Goal: Task Accomplishment & Management: Use online tool/utility

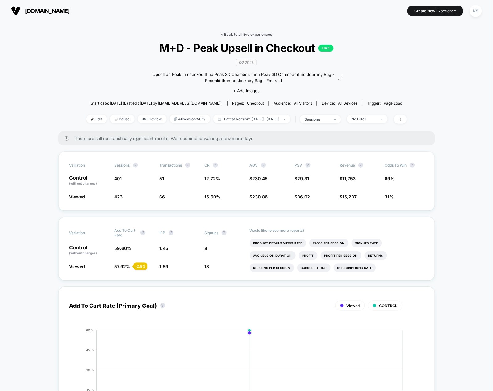
click at [252, 35] on link "< Back to all live experiences" at bounding box center [246, 34] width 51 height 5
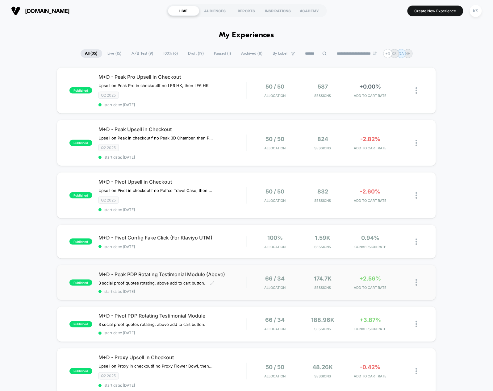
click at [184, 289] on span "start date: [DATE]" at bounding box center [172, 291] width 148 height 5
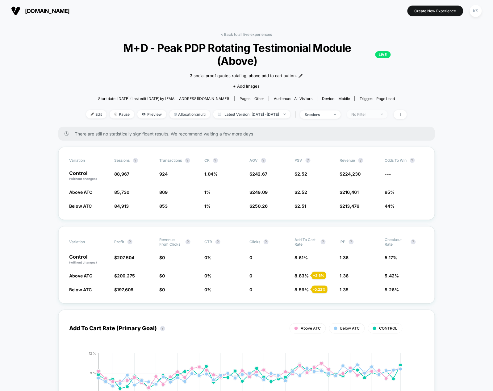
click at [376, 112] on div "No Filter" at bounding box center [364, 114] width 25 height 5
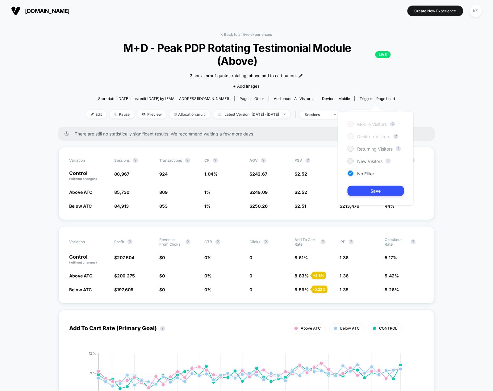
click at [375, 149] on span "Returning Visitors" at bounding box center [376, 148] width 36 height 5
click at [382, 187] on button "Save" at bounding box center [376, 191] width 56 height 10
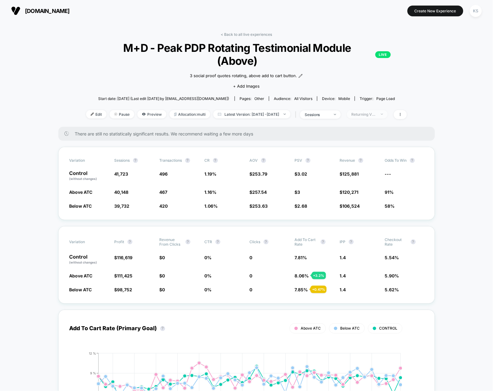
click at [376, 112] on div "Returning Visitors" at bounding box center [364, 114] width 25 height 5
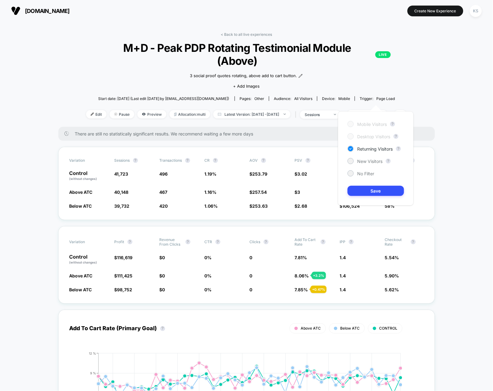
click at [367, 164] on div "Mobile Visitors ? Desktop Visitors ? Returning Visitors ? New Visitors ? No Fil…" at bounding box center [376, 158] width 76 height 94
click at [367, 162] on span "New Visitors" at bounding box center [370, 161] width 25 height 5
click at [380, 190] on button "Save" at bounding box center [376, 191] width 56 height 10
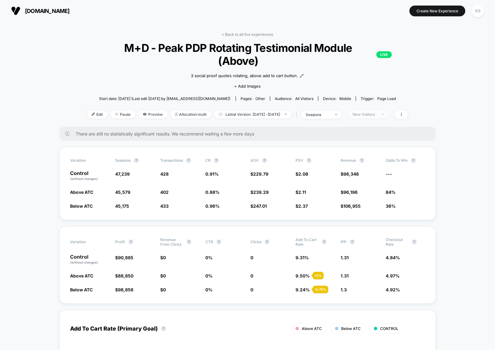
click at [379, 110] on span "New Visitors" at bounding box center [368, 114] width 41 height 8
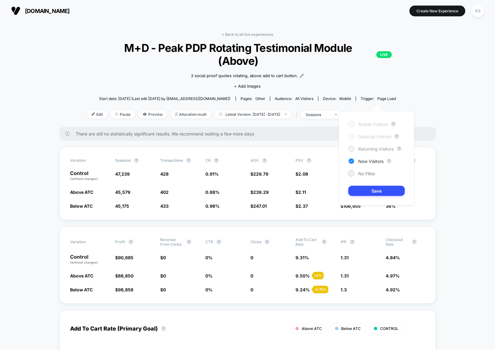
click at [378, 151] on span "Returning Visitors" at bounding box center [376, 148] width 36 height 5
click at [379, 186] on button "Save" at bounding box center [376, 191] width 56 height 10
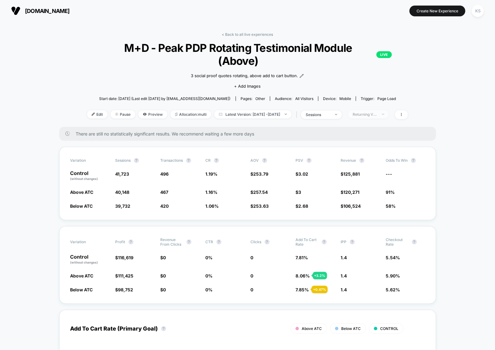
click at [377, 112] on div "Returning Visitors" at bounding box center [365, 114] width 25 height 5
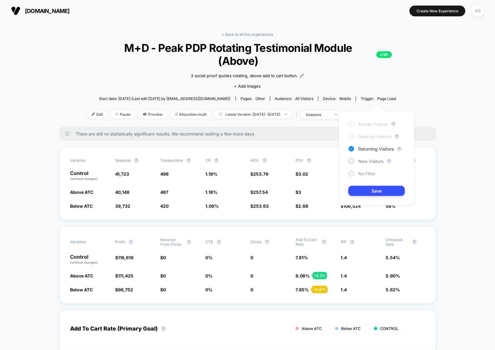
click at [367, 172] on span "No Filter" at bounding box center [366, 173] width 17 height 5
click at [382, 191] on button "Save" at bounding box center [376, 191] width 56 height 10
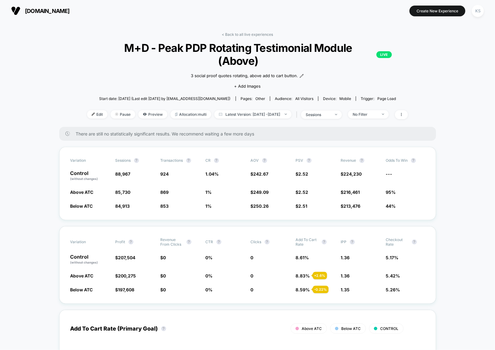
click at [376, 96] on div "< Back to all live experiences M+D - Peak PDP Rotating Testimonial Module (Abov…" at bounding box center [247, 79] width 321 height 95
click at [375, 112] on div "No Filter" at bounding box center [365, 114] width 25 height 5
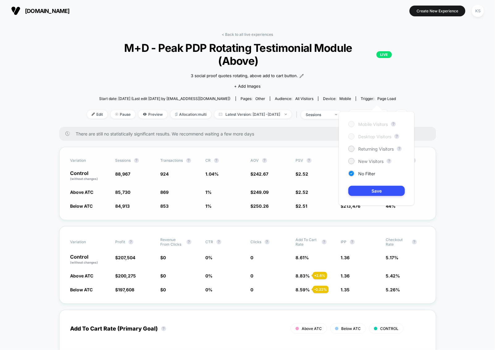
click at [296, 190] on span "$ 2.52 + 0.18 %" at bounding box center [302, 192] width 13 height 5
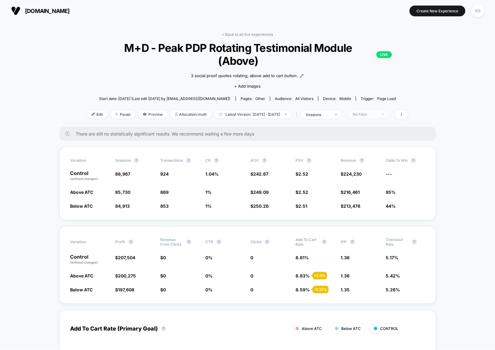
click at [371, 112] on div "No Filter" at bounding box center [365, 114] width 25 height 5
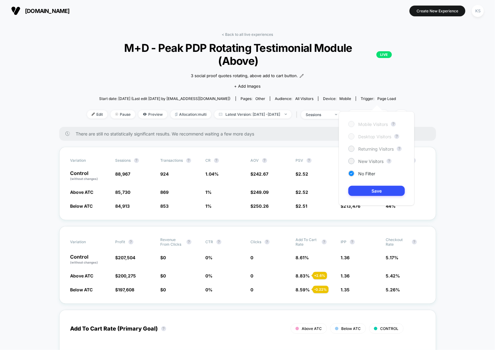
click at [368, 150] on span "Returning Visitors" at bounding box center [376, 148] width 36 height 5
click at [364, 186] on div "Mobile Visitors ? Desktop Visitors ? Returning Visitors ? New Visitors ? No Fil…" at bounding box center [377, 158] width 76 height 94
click at [364, 187] on button "Save" at bounding box center [376, 191] width 56 height 10
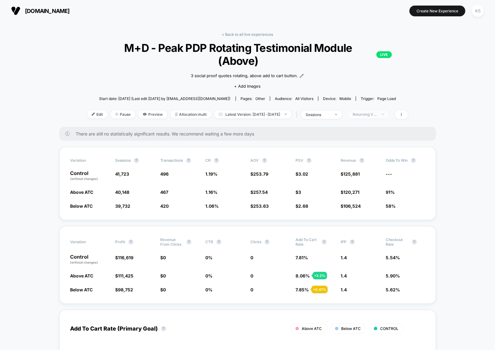
click at [377, 112] on div "Returning Visitors" at bounding box center [365, 114] width 25 height 5
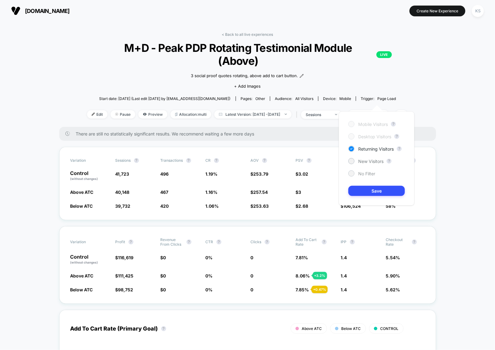
click at [361, 172] on span "No Filter" at bounding box center [366, 173] width 17 height 5
click at [383, 193] on button "Save" at bounding box center [376, 191] width 56 height 10
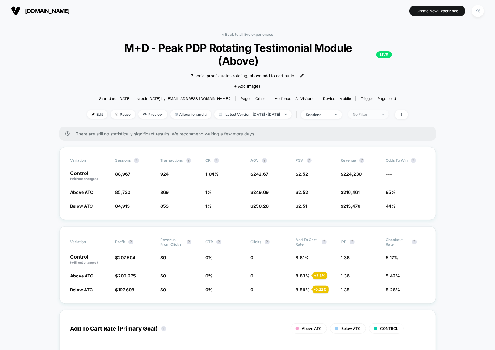
click at [372, 110] on span "No Filter" at bounding box center [368, 114] width 41 height 8
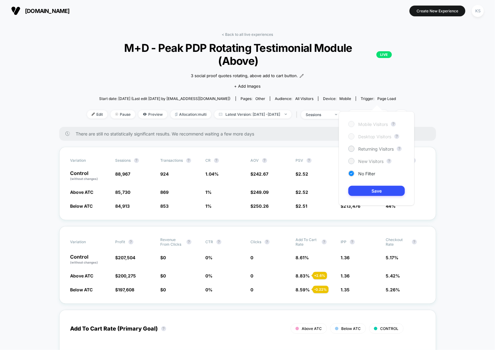
click at [371, 162] on span "New Visitors" at bounding box center [370, 161] width 25 height 5
drag, startPoint x: 374, startPoint y: 189, endPoint x: 369, endPoint y: 171, distance: 18.9
click at [374, 189] on button "Save" at bounding box center [376, 191] width 56 height 10
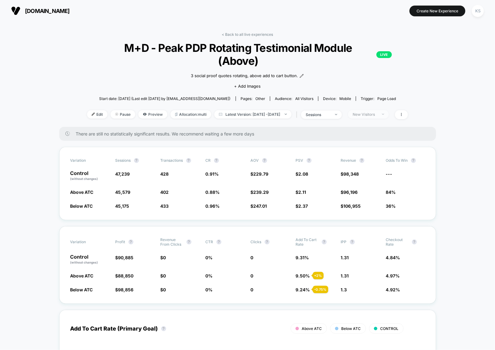
click at [373, 112] on div "New Visitors" at bounding box center [365, 114] width 25 height 5
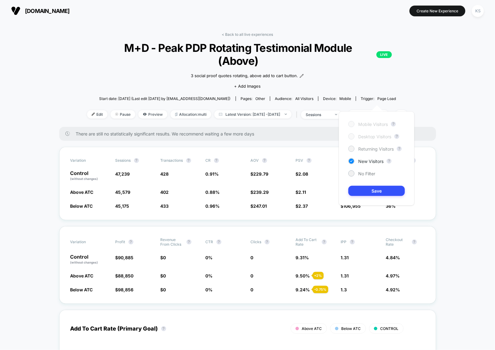
click at [370, 148] on span "Returning Visitors" at bounding box center [376, 148] width 36 height 5
click at [379, 188] on button "Save" at bounding box center [376, 191] width 56 height 10
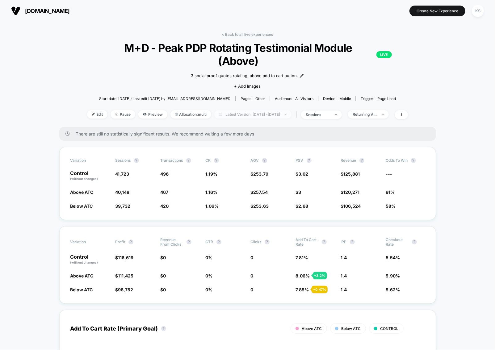
click at [262, 110] on span "Latest Version: [DATE] - [DATE]" at bounding box center [252, 114] width 77 height 8
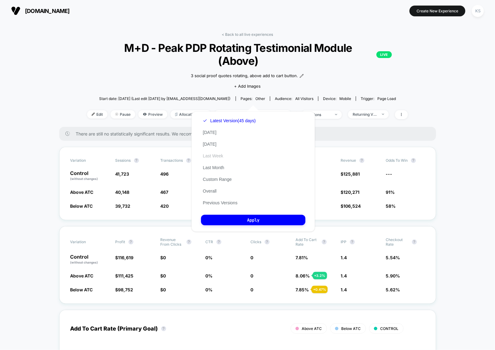
click at [214, 156] on button "Last Week" at bounding box center [213, 156] width 24 height 6
click at [269, 222] on button "Apply" at bounding box center [253, 220] width 104 height 10
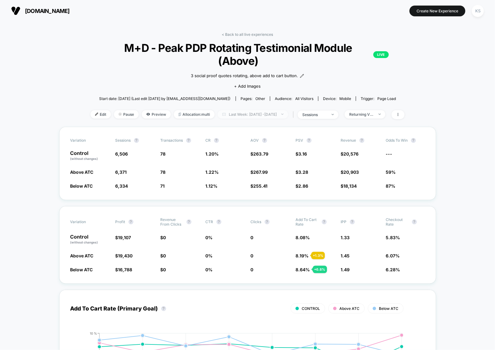
click at [253, 110] on span "Last Week: [DATE] - [DATE]" at bounding box center [253, 114] width 70 height 8
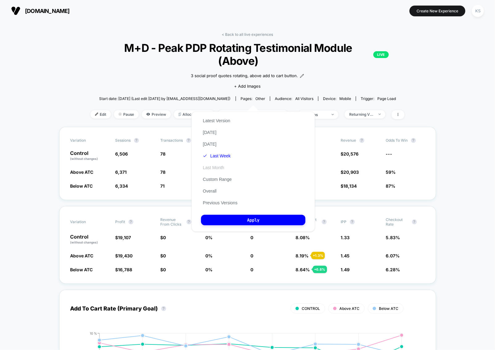
click at [214, 165] on button "Last Month" at bounding box center [213, 168] width 25 height 6
click at [234, 215] on button "Apply" at bounding box center [253, 220] width 104 height 10
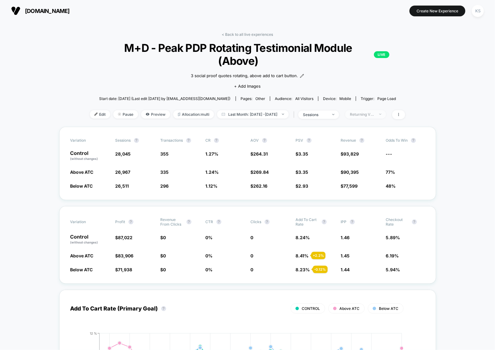
click at [375, 112] on div "Returning Visitors" at bounding box center [362, 114] width 25 height 5
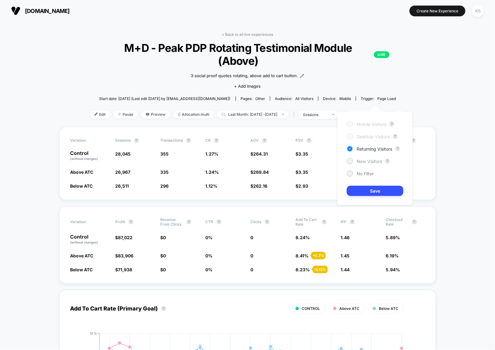
click at [365, 161] on span "New Visitors" at bounding box center [369, 161] width 25 height 5
click at [383, 191] on button "Save" at bounding box center [375, 191] width 56 height 10
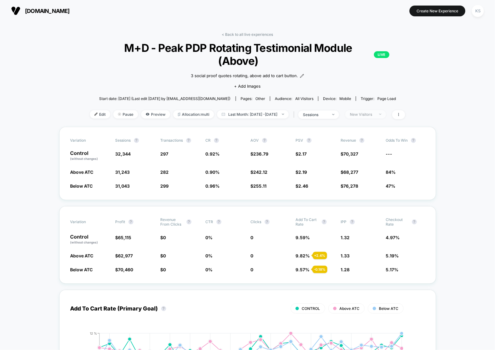
drag, startPoint x: 371, startPoint y: 100, endPoint x: 372, endPoint y: 104, distance: 3.8
click at [371, 112] on div "New Visitors" at bounding box center [362, 114] width 25 height 5
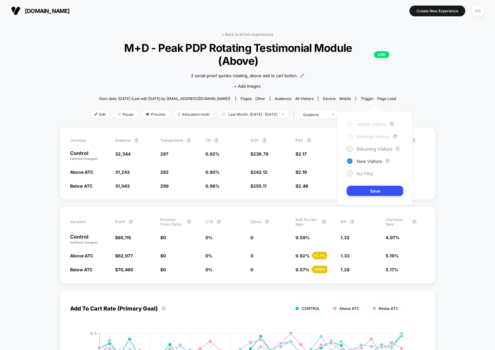
click at [367, 171] on span "No Filter" at bounding box center [365, 173] width 17 height 5
click at [377, 194] on button "Save" at bounding box center [375, 191] width 56 height 10
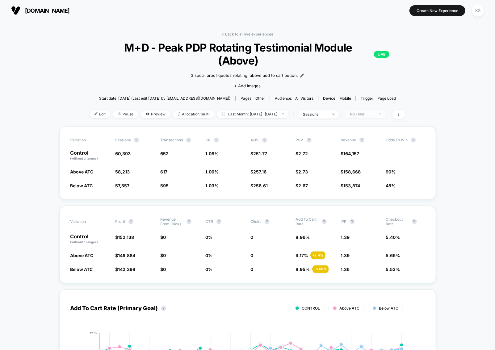
scroll to position [1, 0]
click at [375, 111] on div "No Filter" at bounding box center [362, 113] width 25 height 5
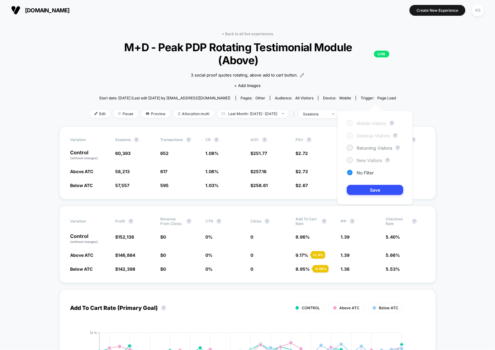
click at [363, 158] on span "New Visitors" at bounding box center [369, 160] width 25 height 5
click at [367, 187] on button "Save" at bounding box center [375, 190] width 56 height 10
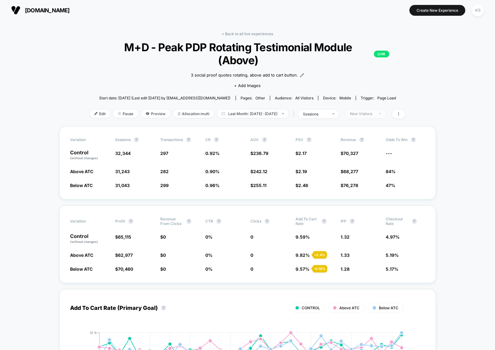
click at [375, 111] on div "New Visitors" at bounding box center [362, 113] width 25 height 5
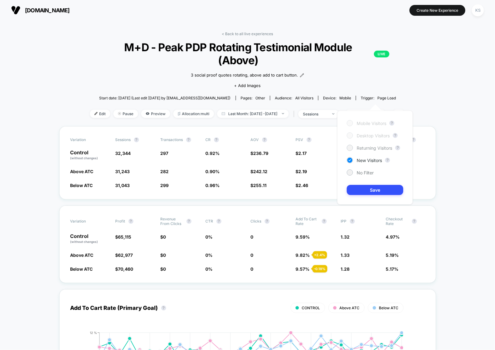
click at [374, 147] on span "Returning Visitors" at bounding box center [375, 147] width 36 height 5
click at [380, 189] on button "Save" at bounding box center [375, 190] width 56 height 10
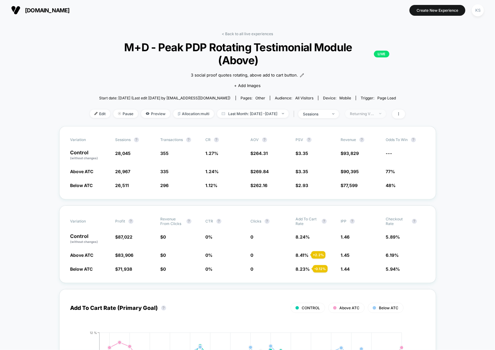
click at [375, 111] on div "Returning Visitors" at bounding box center [362, 113] width 25 height 5
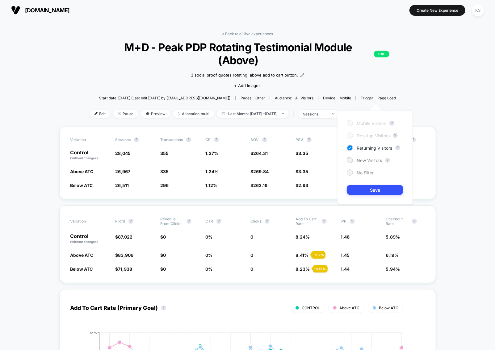
click at [366, 170] on div "No Filter" at bounding box center [360, 172] width 27 height 6
click at [379, 188] on button "Save" at bounding box center [375, 190] width 56 height 10
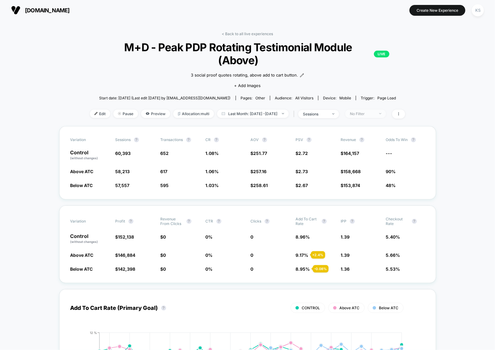
click at [382, 110] on span "No Filter" at bounding box center [365, 114] width 41 height 8
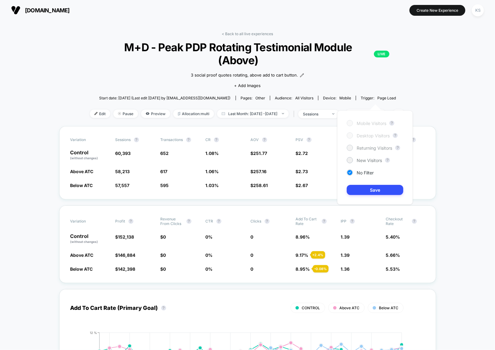
click at [371, 148] on span "Returning Visitors" at bounding box center [375, 147] width 36 height 5
click at [376, 187] on button "Save" at bounding box center [375, 190] width 56 height 10
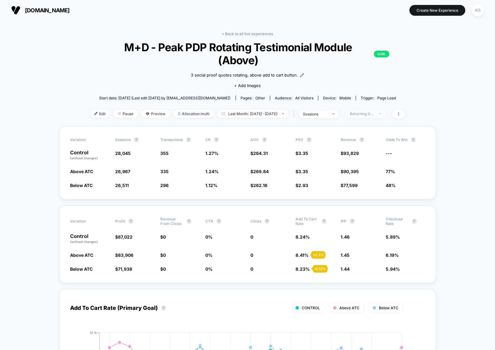
click at [386, 110] on span "Returning Visitors" at bounding box center [365, 114] width 41 height 8
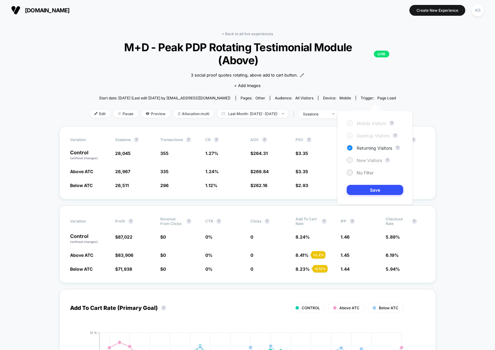
click at [374, 159] on span "New Visitors" at bounding box center [369, 160] width 25 height 5
click at [377, 194] on button "Save" at bounding box center [375, 190] width 56 height 10
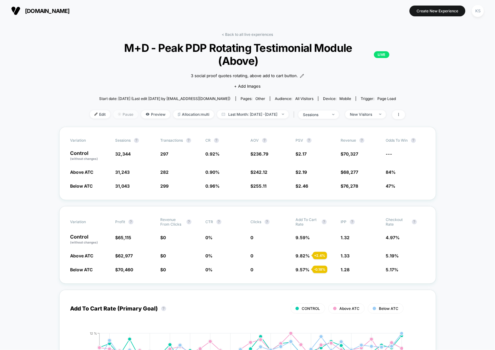
click at [113, 110] on span "Pause" at bounding box center [125, 114] width 25 height 8
click at [149, 110] on span "Preview" at bounding box center [155, 114] width 29 height 8
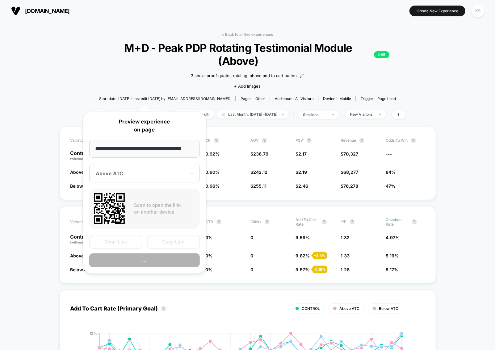
scroll to position [0, 4]
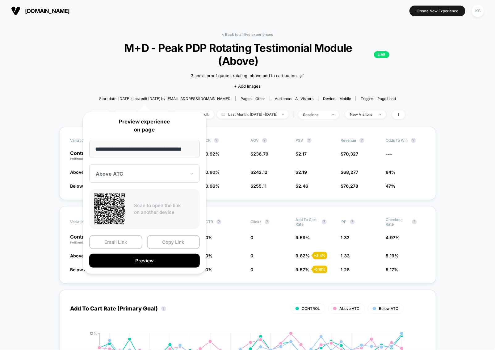
click at [150, 183] on div "**********" at bounding box center [144, 192] width 123 height 163
click at [151, 180] on div "Above ATC" at bounding box center [144, 173] width 111 height 19
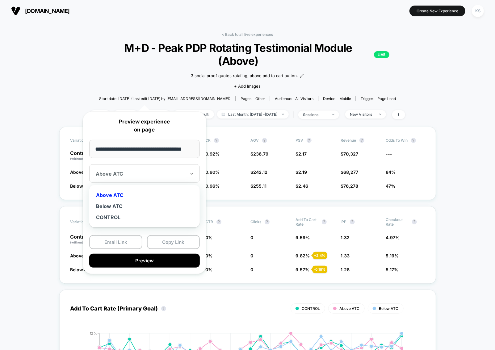
click at [131, 206] on div "Below ATC" at bounding box center [144, 206] width 104 height 11
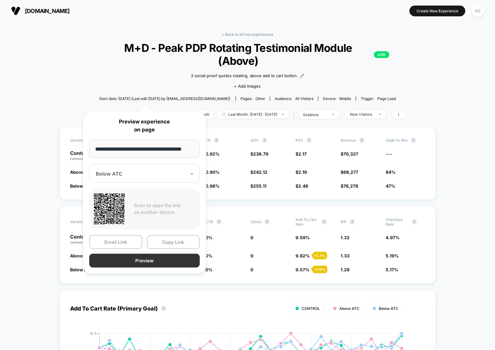
click at [140, 254] on button "Preview" at bounding box center [144, 261] width 111 height 14
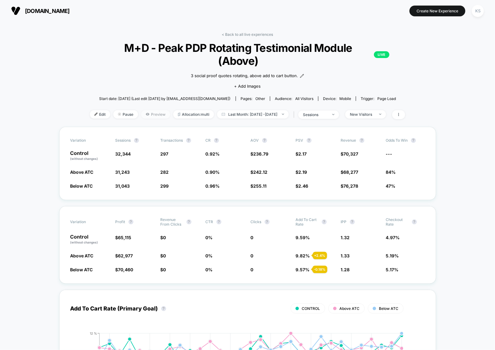
click at [146, 110] on span "Preview" at bounding box center [155, 114] width 29 height 8
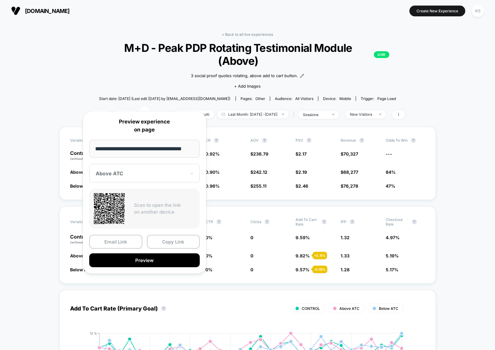
scroll to position [0, 4]
click at [144, 168] on div "Above ATC" at bounding box center [144, 173] width 111 height 19
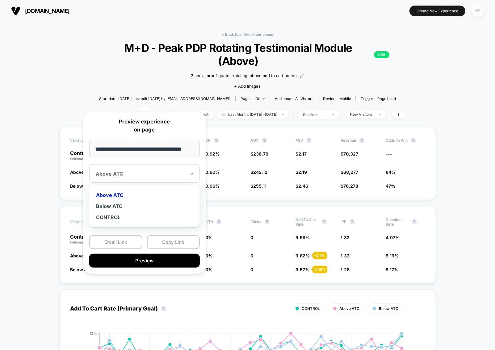
click at [121, 208] on div "Below ATC" at bounding box center [144, 206] width 104 height 11
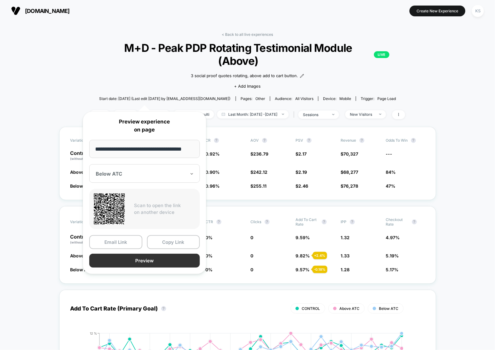
click at [150, 265] on button "Preview" at bounding box center [144, 261] width 111 height 14
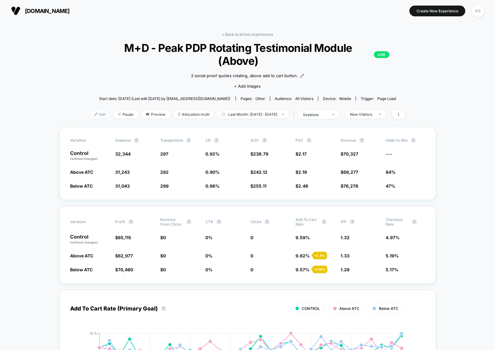
click at [90, 110] on span "Edit" at bounding box center [100, 114] width 20 height 8
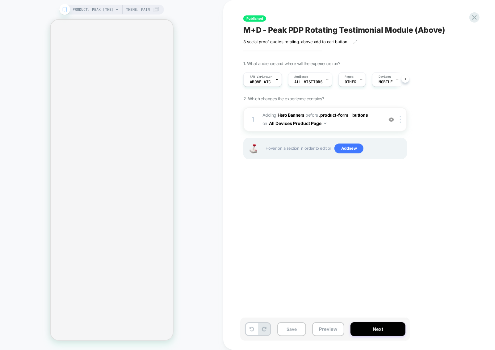
scroll to position [0, 0]
click at [271, 80] on div "A/B Variation Above ATC" at bounding box center [260, 80] width 35 height 14
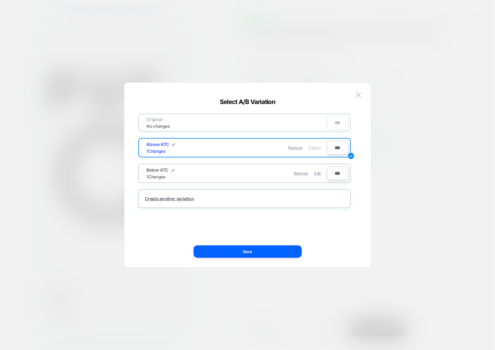
scroll to position [0, 348]
click at [191, 171] on div "Below ATC 1 Changes" at bounding box center [192, 173] width 90 height 12
click at [229, 175] on div "Below ATC 1 Changes" at bounding box center [192, 173] width 90 height 12
click at [220, 171] on div "Below ATC 1 Changes" at bounding box center [192, 173] width 90 height 12
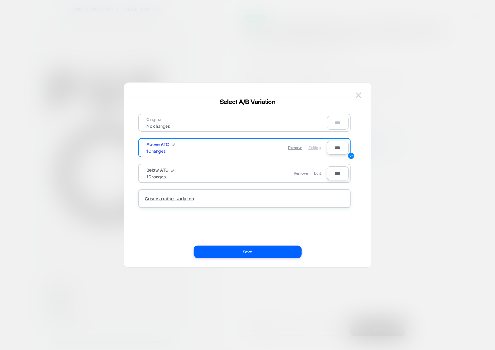
click at [262, 170] on div "Remove Edit" at bounding box center [280, 173] width 87 height 12
drag, startPoint x: 254, startPoint y: 173, endPoint x: 248, endPoint y: 176, distance: 6.8
click at [254, 173] on div "Remove Edit" at bounding box center [280, 173] width 87 height 12
click at [151, 174] on div "1 Changes" at bounding box center [156, 176] width 19 height 5
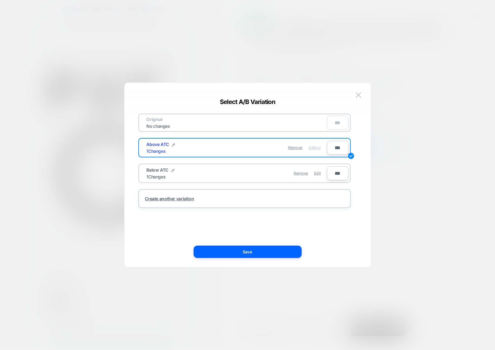
click at [152, 170] on span "Below ATC" at bounding box center [158, 169] width 22 height 5
drag, startPoint x: 347, startPoint y: 167, endPoint x: 344, endPoint y: 170, distance: 4.8
click at [345, 169] on input "***" at bounding box center [338, 173] width 22 height 14
drag, startPoint x: 276, startPoint y: 178, endPoint x: 251, endPoint y: 174, distance: 24.9
click at [274, 178] on div "Below ATC 1 Changes Remove Edit" at bounding box center [233, 173] width 186 height 15
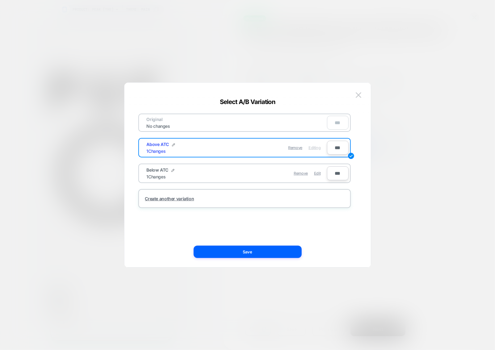
click at [245, 173] on div "Remove Edit" at bounding box center [280, 173] width 87 height 12
drag, startPoint x: 245, startPoint y: 173, endPoint x: 224, endPoint y: 172, distance: 20.4
click at [238, 173] on div "Remove Edit" at bounding box center [280, 173] width 87 height 12
drag, startPoint x: 180, startPoint y: 146, endPoint x: 179, endPoint y: 156, distance: 10.0
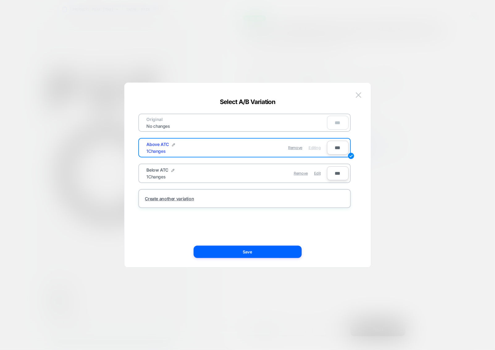
click at [180, 146] on div "Above ATC 1 Changes" at bounding box center [192, 148] width 90 height 12
drag, startPoint x: 194, startPoint y: 128, endPoint x: 201, endPoint y: 124, distance: 7.5
click at [194, 127] on div "Original No changes ***" at bounding box center [244, 123] width 212 height 18
click at [358, 98] on img at bounding box center [359, 94] width 6 height 5
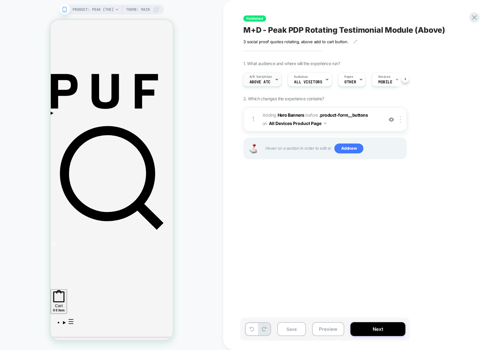
click at [265, 79] on div "A/B Variation Above ATC" at bounding box center [260, 80] width 35 height 14
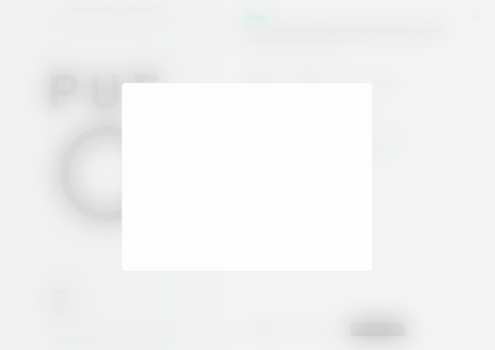
scroll to position [0, 696]
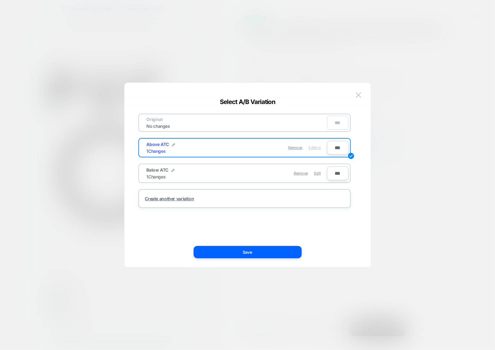
click at [182, 167] on div "Below ATC 1 Changes" at bounding box center [192, 173] width 90 height 12
click at [161, 168] on span "Below ATC" at bounding box center [158, 169] width 22 height 5
click at [157, 173] on div "Below ATC 1 Changes" at bounding box center [192, 173] width 90 height 12
click at [157, 176] on div "1 Changes" at bounding box center [156, 176] width 19 height 5
click at [192, 179] on div "Below ATC 1 Changes Remove Edit" at bounding box center [233, 173] width 186 height 15
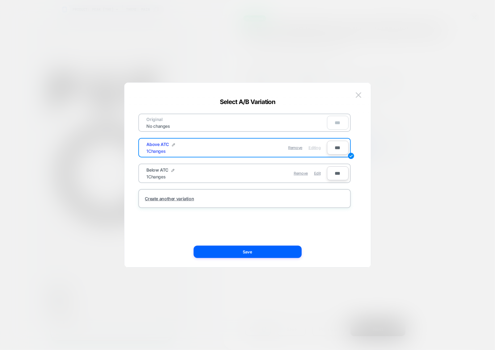
click at [199, 170] on div "Below ATC 1 Changes" at bounding box center [192, 173] width 90 height 12
drag, startPoint x: 199, startPoint y: 170, endPoint x: 332, endPoint y: 141, distance: 136.5
click at [204, 169] on div "Below ATC 1 Changes" at bounding box center [192, 173] width 90 height 12
click at [362, 101] on div "Select A/B Variation" at bounding box center [247, 101] width 246 height 7
click at [360, 99] on button at bounding box center [358, 94] width 9 height 9
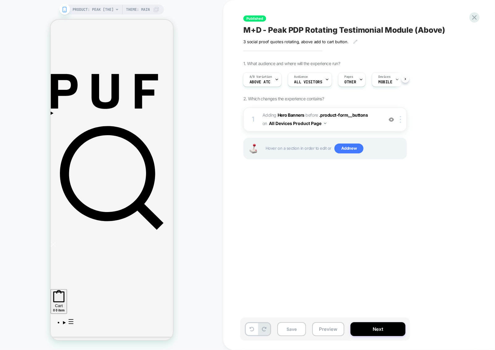
scroll to position [0, 812]
click at [410, 181] on div "Published M+D - Peak PDP Rotating Testimonial Module (Above) 3 social proof quo…" at bounding box center [356, 175] width 232 height 338
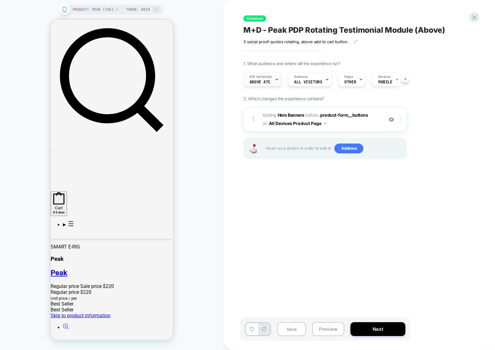
scroll to position [0, 580]
click at [365, 123] on span "#_loomi_addon_1750448593374_dup1752009147 Adding Hero Banners BEFORE .product-f…" at bounding box center [321, 119] width 118 height 17
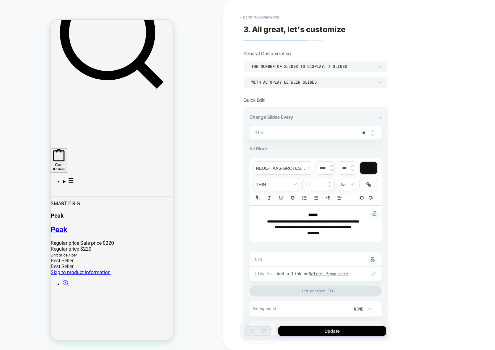
scroll to position [0, 348]
click at [379, 115] on span "-" at bounding box center [380, 117] width 2 height 6
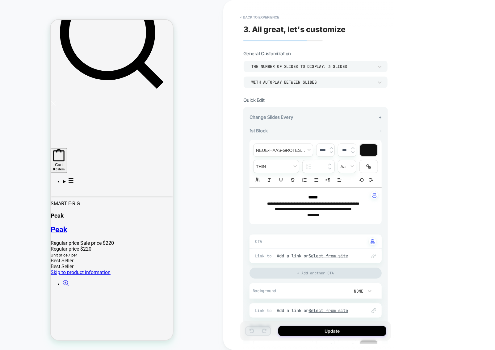
click at [379, 128] on div "1st Block -" at bounding box center [315, 131] width 132 height 6
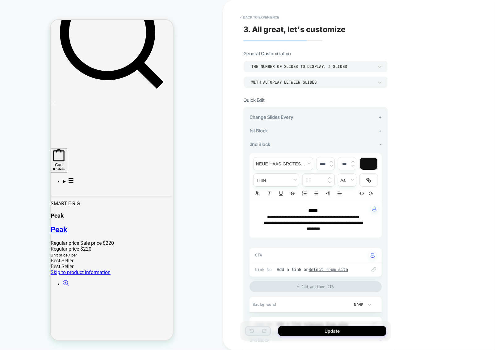
scroll to position [0, 464]
click at [379, 141] on span "-" at bounding box center [380, 144] width 2 height 6
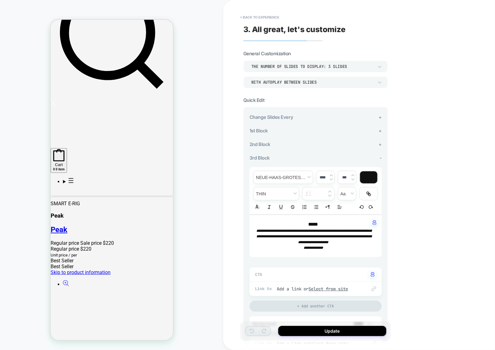
click at [382, 157] on div "**********" at bounding box center [315, 232] width 144 height 250
click at [382, 156] on div "**********" at bounding box center [315, 232] width 144 height 250
click at [381, 155] on span "-" at bounding box center [380, 158] width 2 height 6
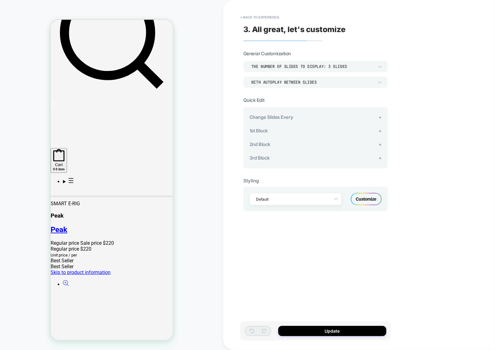
scroll to position [0, 580]
click at [266, 16] on button "< Back to experience" at bounding box center [259, 17] width 45 height 10
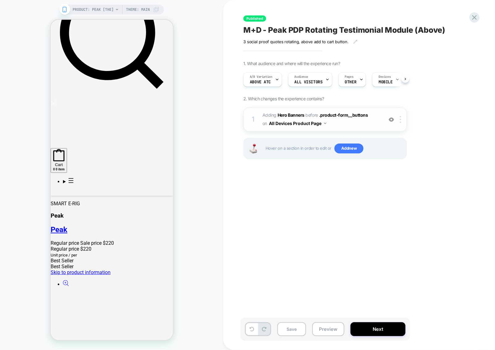
scroll to position [0, 0]
click at [408, 81] on div "1. What audience and where will the experience run? A/B Variation Above ATC Aud…" at bounding box center [355, 118] width 225 height 114
click at [407, 80] on button at bounding box center [405, 79] width 8 height 8
click at [399, 118] on div at bounding box center [401, 119] width 10 height 7
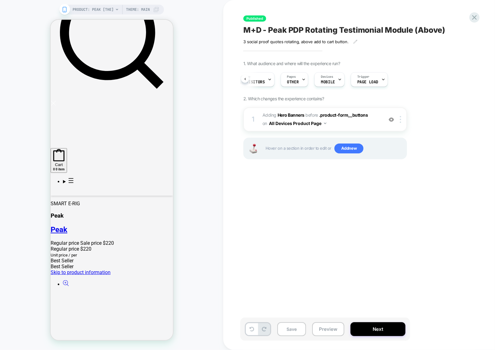
click at [297, 173] on div "1 #_loomi_addon_1750448593374_dup1752009147 Adding Hero Banners BEFORE .product…" at bounding box center [325, 140] width 164 height 67
click at [291, 82] on span "OTHER" at bounding box center [293, 82] width 12 height 4
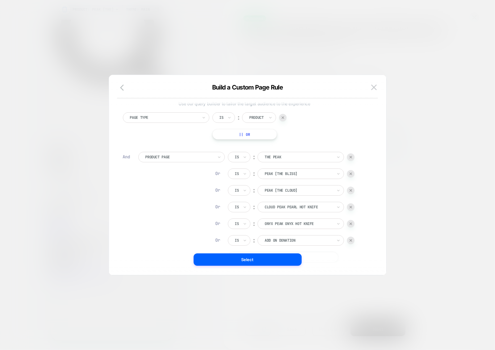
scroll to position [0, 696]
click at [453, 163] on div at bounding box center [247, 175] width 495 height 350
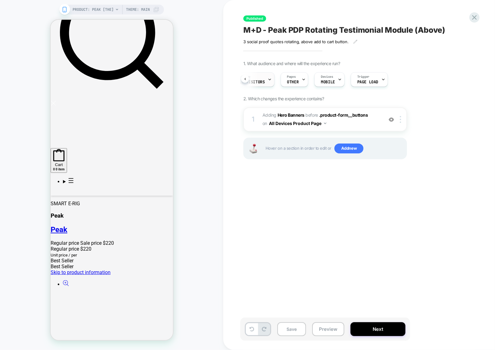
click at [268, 84] on div at bounding box center [270, 80] width 4 height 14
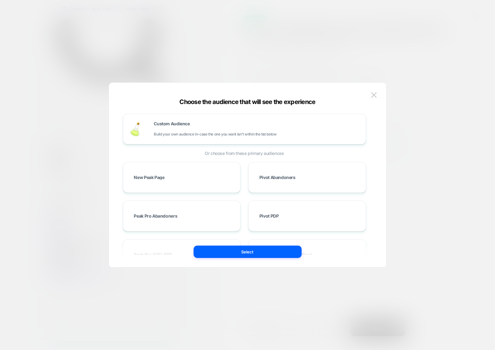
click at [438, 126] on div at bounding box center [247, 175] width 495 height 350
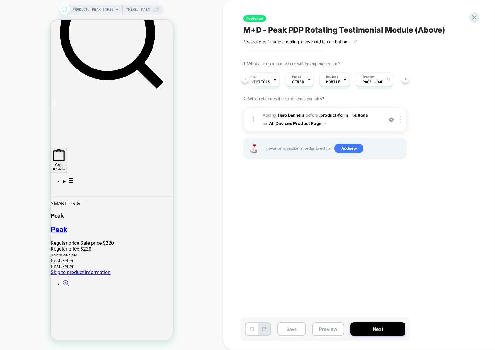
scroll to position [0, 0]
click at [278, 81] on icon at bounding box center [277, 79] width 4 height 4
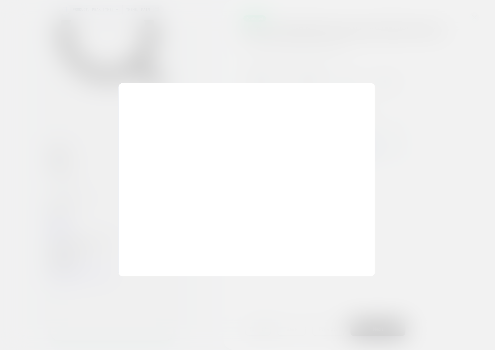
scroll to position [0, 812]
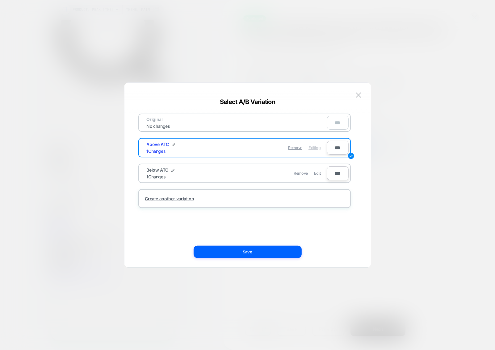
click at [198, 167] on div "Below ATC 1 Changes" at bounding box center [192, 173] width 90 height 12
click at [256, 255] on button "Save" at bounding box center [248, 252] width 108 height 12
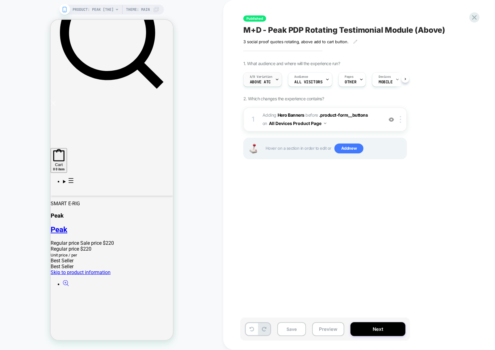
click at [270, 81] on span "Above ATC" at bounding box center [260, 82] width 21 height 4
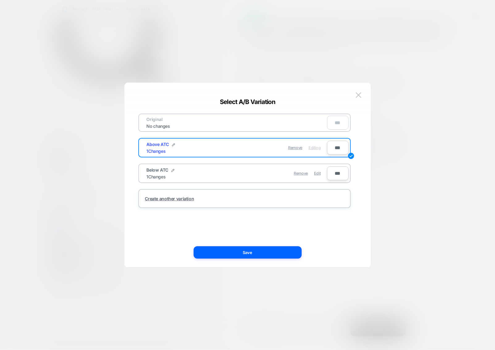
click at [196, 168] on div "Below ATC 1 Changes" at bounding box center [192, 173] width 90 height 12
click at [174, 168] on div "Below ATC 1 Changes" at bounding box center [192, 173] width 90 height 12
click at [173, 169] on div "Below ATC 1 Changes" at bounding box center [192, 173] width 90 height 12
click at [173, 169] on img at bounding box center [172, 170] width 3 height 3
click at [196, 172] on img at bounding box center [197, 173] width 3 height 3
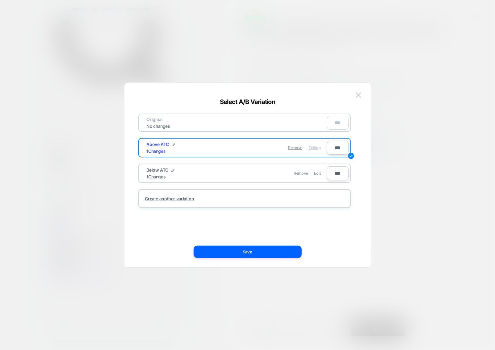
click at [334, 172] on input "***" at bounding box center [338, 173] width 22 height 14
click at [315, 172] on span "Edit" at bounding box center [317, 173] width 6 height 5
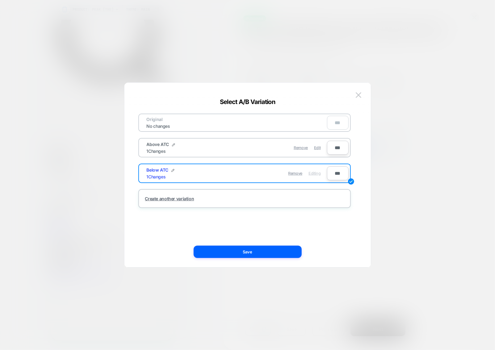
scroll to position [0, 348]
click at [255, 255] on button "Save" at bounding box center [248, 252] width 108 height 12
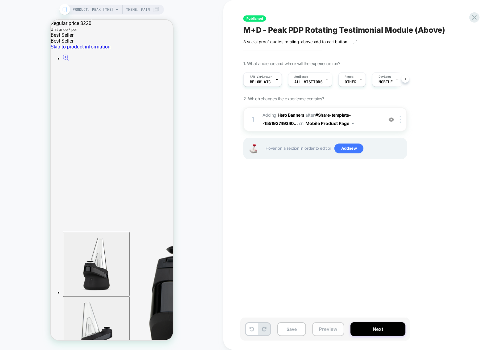
scroll to position [0, 461]
click at [326, 329] on button "Preview" at bounding box center [328, 329] width 32 height 14
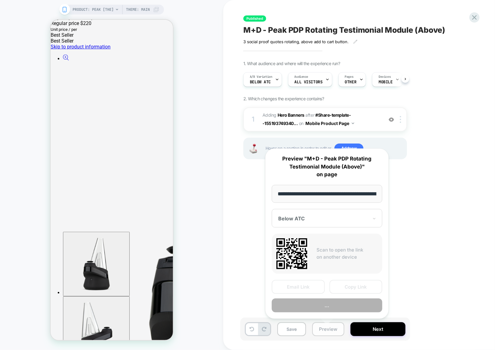
scroll to position [0, 56]
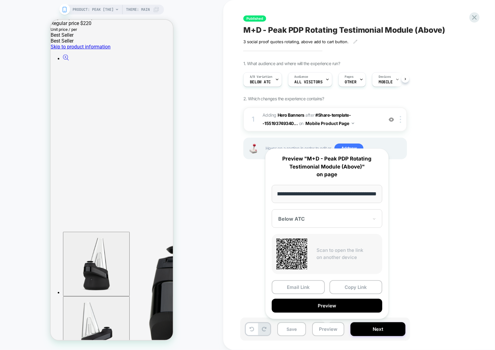
click at [328, 302] on button "Preview" at bounding box center [327, 306] width 111 height 14
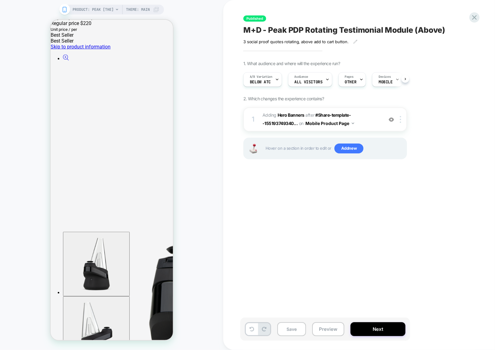
scroll to position [0, 812]
click at [472, 14] on icon at bounding box center [474, 17] width 8 height 8
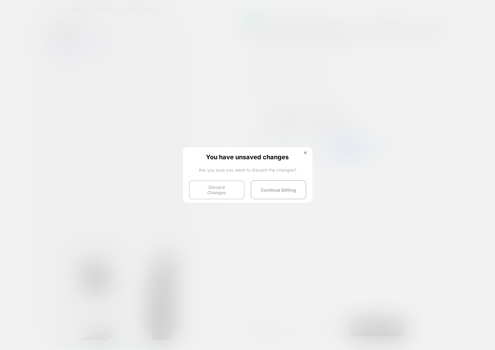
click at [228, 186] on button "Discard Changes" at bounding box center [217, 189] width 56 height 19
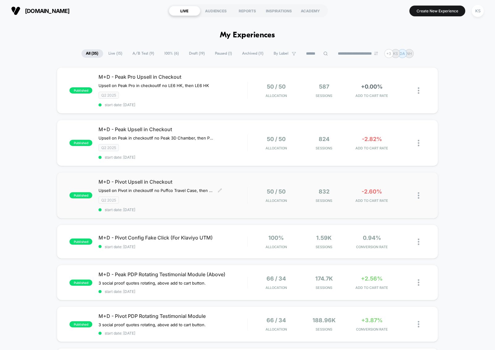
click at [222, 205] on div "M+D - Pivot Upsell in Checkout Upsell on Pivot in checkout If no Puffco Travel …" at bounding box center [172, 195] width 149 height 33
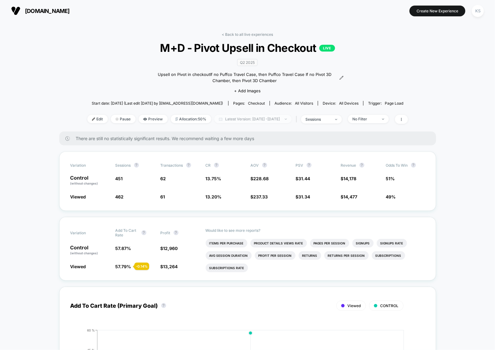
click at [270, 119] on span "Latest Version: [DATE] - [DATE]" at bounding box center [252, 119] width 77 height 8
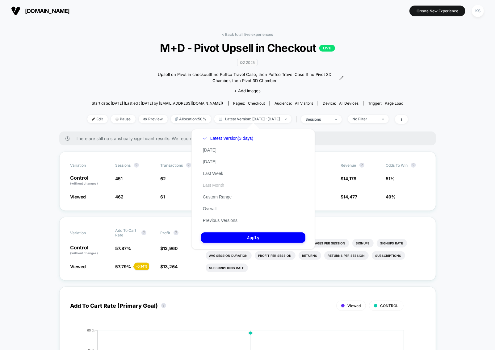
click at [218, 184] on button "Last Month" at bounding box center [213, 185] width 25 height 6
click at [247, 240] on button "Apply" at bounding box center [253, 237] width 104 height 10
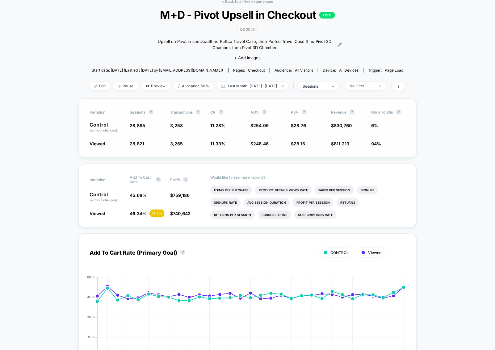
scroll to position [42, 0]
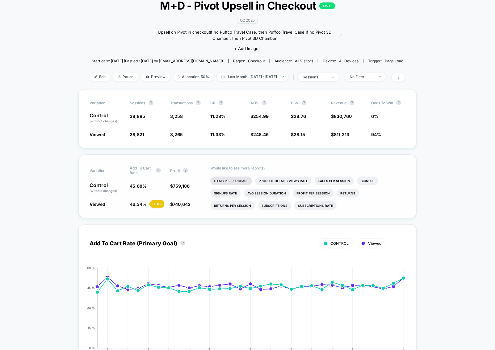
click at [234, 182] on li "Items Per Purchase" at bounding box center [231, 181] width 42 height 9
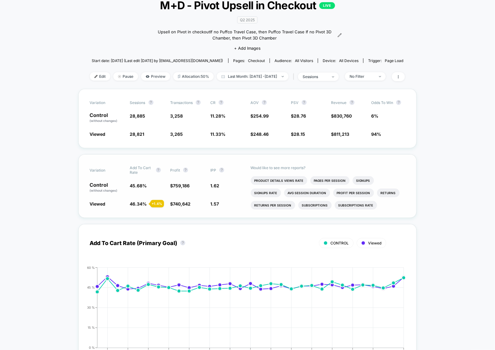
scroll to position [43, 0]
click at [374, 77] on div "No Filter" at bounding box center [361, 75] width 25 height 5
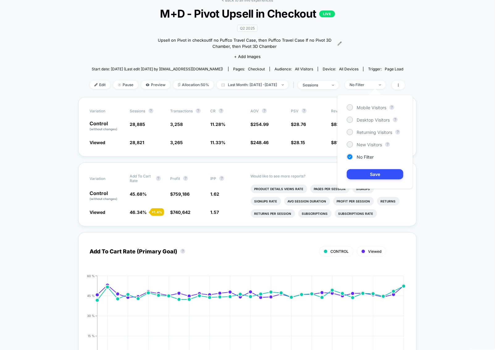
scroll to position [36, 0]
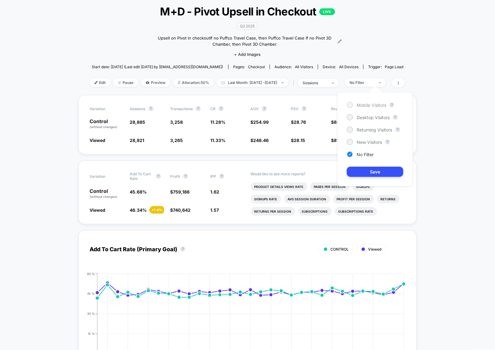
click at [381, 106] on span "Mobile Visitors" at bounding box center [372, 105] width 30 height 5
click at [389, 170] on button "Save" at bounding box center [375, 172] width 56 height 10
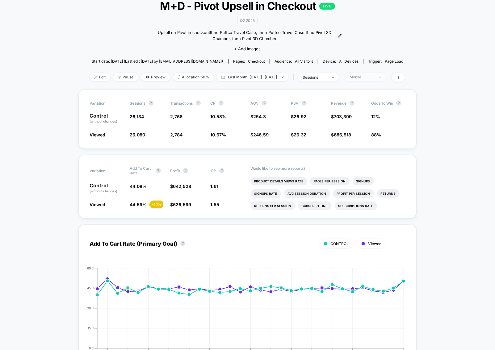
scroll to position [44, 0]
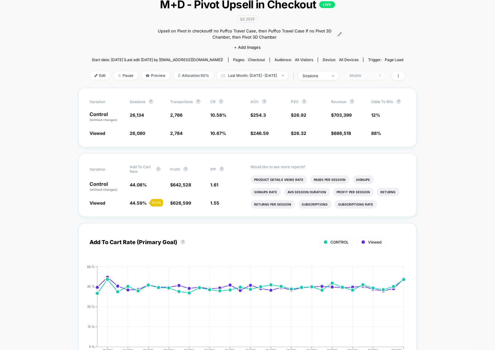
click at [374, 75] on div "Mobile" at bounding box center [361, 75] width 25 height 5
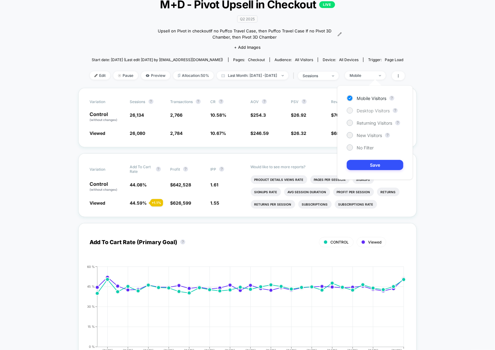
click at [374, 108] on span "Desktop Visitors" at bounding box center [373, 110] width 33 height 5
click at [376, 163] on button "Save" at bounding box center [375, 165] width 56 height 10
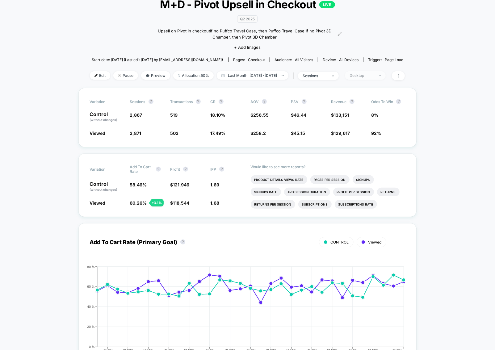
click at [386, 78] on span "Desktop" at bounding box center [365, 75] width 41 height 8
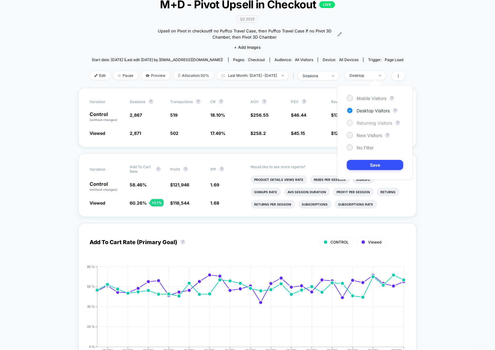
click at [377, 123] on span "Returning Visitors" at bounding box center [375, 122] width 36 height 5
click at [377, 162] on button "Save" at bounding box center [375, 165] width 56 height 10
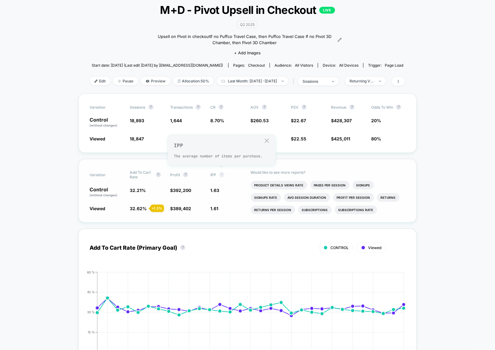
scroll to position [39, 0]
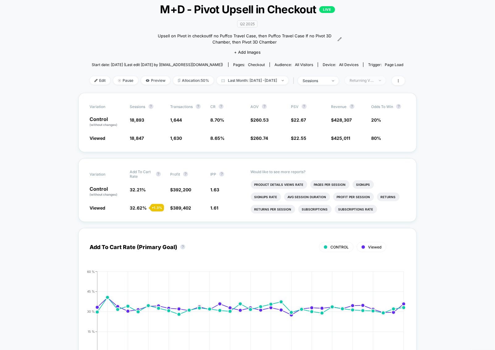
click at [386, 82] on span "Returning Visitors" at bounding box center [365, 80] width 41 height 8
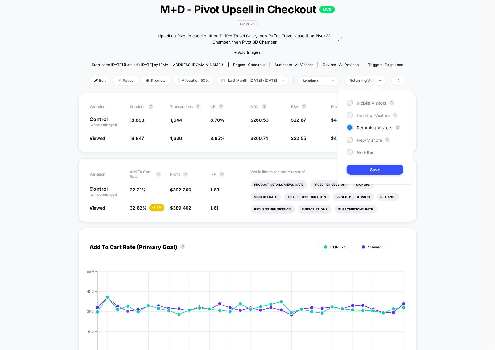
click at [372, 115] on span "Desktop Visitors" at bounding box center [373, 115] width 33 height 5
click at [383, 167] on button "Save" at bounding box center [375, 170] width 56 height 10
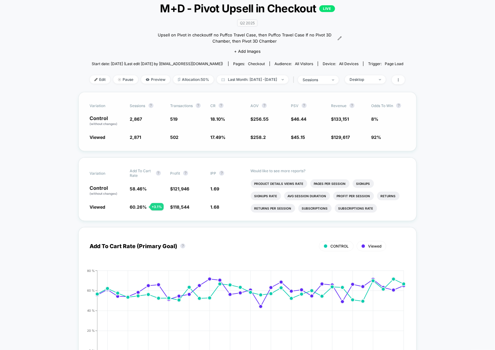
scroll to position [40, 0]
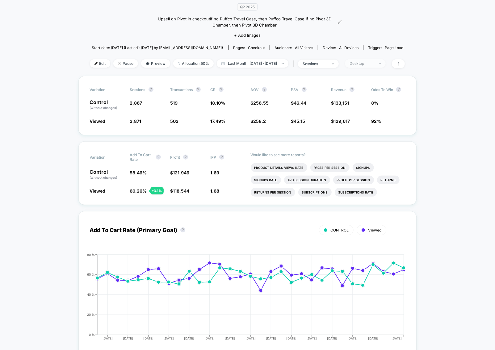
drag, startPoint x: 383, startPoint y: 70, endPoint x: 381, endPoint y: 67, distance: 3.9
click at [382, 70] on div "< Back to all live experiences M+D - Pivot Upsell in Checkout LIVE Q2 2025 Upse…" at bounding box center [247, 26] width 315 height 99
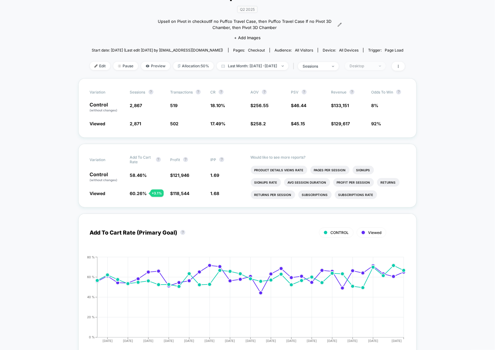
click at [374, 64] on div "Desktop" at bounding box center [361, 66] width 25 height 5
drag, startPoint x: 376, startPoint y: 93, endPoint x: 376, endPoint y: 86, distance: 7.7
click at [375, 90] on div "Mobile Visitors ? Desktop Visitors ? Returning Visitors ? New Visitors ? No Fil…" at bounding box center [375, 123] width 76 height 94
click at [376, 86] on span "Mobile Visitors" at bounding box center [372, 88] width 30 height 5
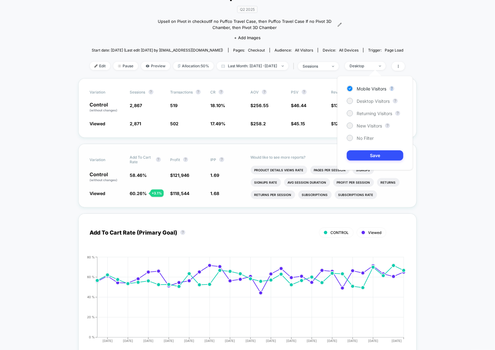
click at [369, 155] on button "Save" at bounding box center [375, 155] width 56 height 10
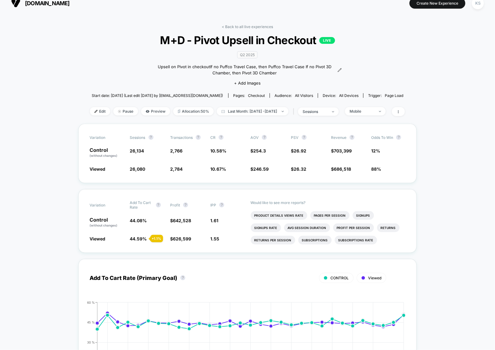
scroll to position [7, 0]
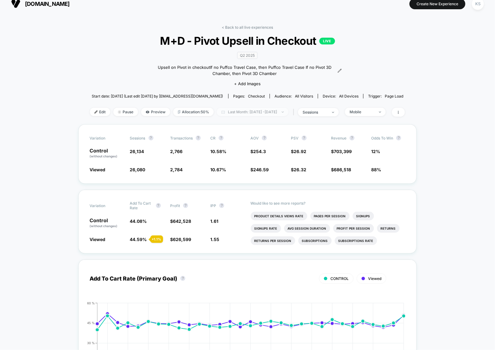
click at [236, 110] on span "Last Month: [DATE] - [DATE]" at bounding box center [253, 112] width 72 height 8
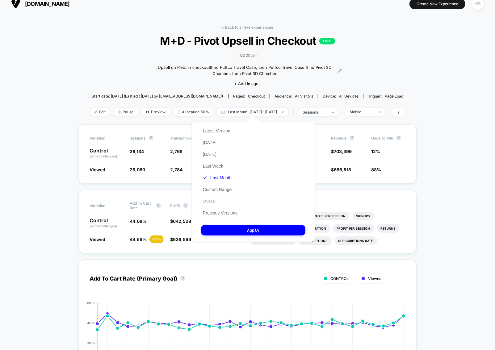
click at [213, 199] on button "Overall" at bounding box center [209, 202] width 17 height 6
click at [270, 226] on button "Apply" at bounding box center [253, 230] width 104 height 10
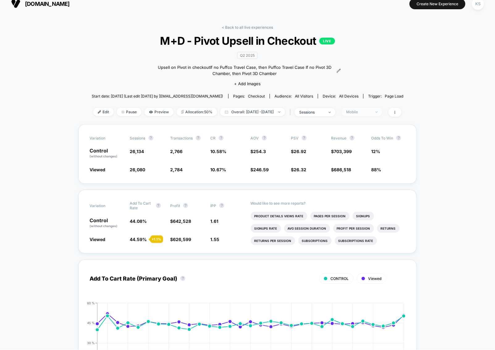
click at [382, 113] on span "Mobile" at bounding box center [361, 112] width 41 height 8
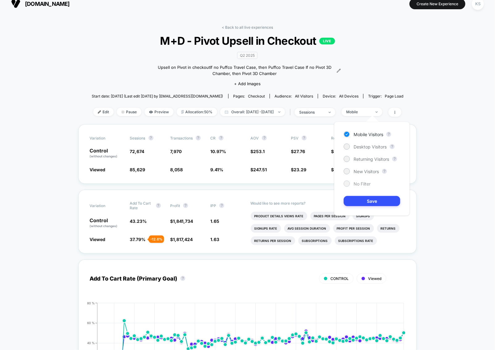
drag, startPoint x: 361, startPoint y: 179, endPoint x: 360, endPoint y: 182, distance: 3.8
click at [361, 179] on div "Mobile Visitors ? Desktop Visitors ? Returning Visitors ? New Visitors ? No Fil…" at bounding box center [372, 169] width 76 height 94
drag, startPoint x: 360, startPoint y: 183, endPoint x: 375, endPoint y: 198, distance: 21.2
click at [360, 183] on span "No Filter" at bounding box center [362, 183] width 17 height 5
click at [378, 200] on button "Save" at bounding box center [372, 201] width 56 height 10
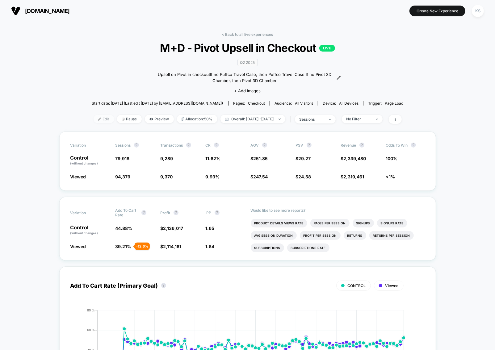
click at [99, 120] on span "Edit" at bounding box center [104, 119] width 20 height 8
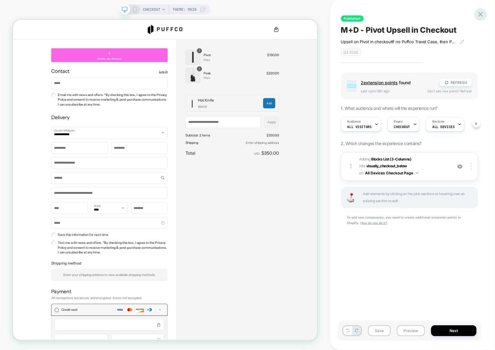
scroll to position [0, 0]
click at [483, 15] on icon at bounding box center [480, 14] width 8 height 8
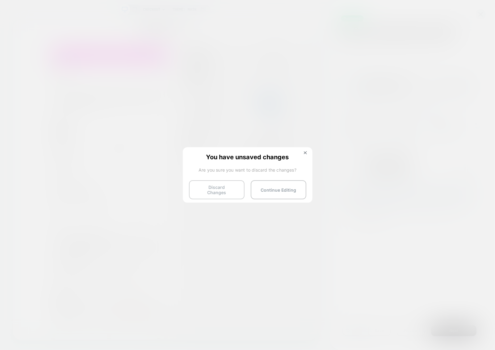
click at [204, 186] on button "Discard Changes" at bounding box center [217, 189] width 56 height 19
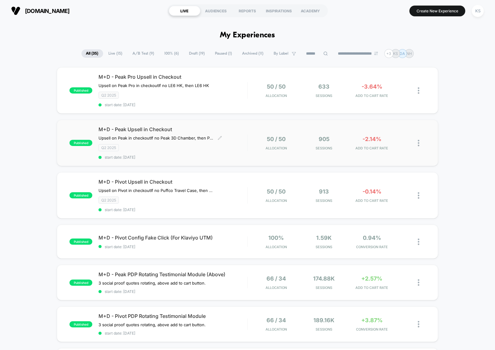
click at [219, 156] on span "start date: [DATE]" at bounding box center [172, 157] width 149 height 5
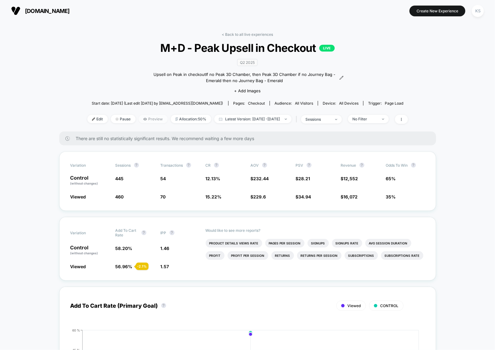
click at [146, 121] on span "Preview" at bounding box center [153, 119] width 29 height 8
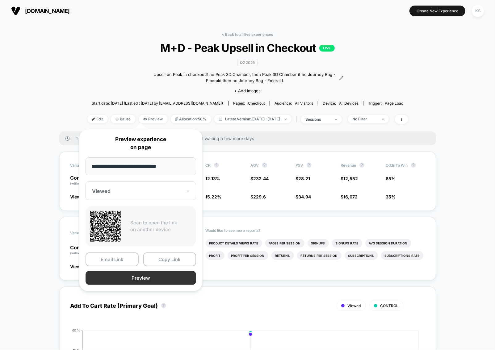
click at [161, 280] on button "Preview" at bounding box center [141, 278] width 111 height 14
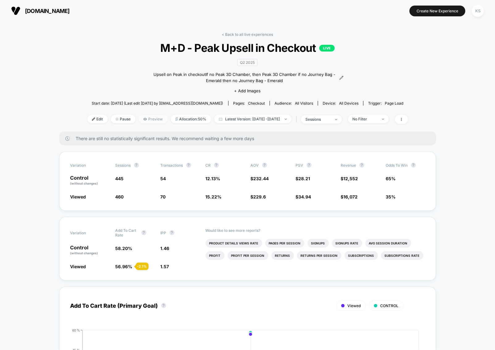
click at [151, 117] on span "Preview" at bounding box center [153, 119] width 29 height 8
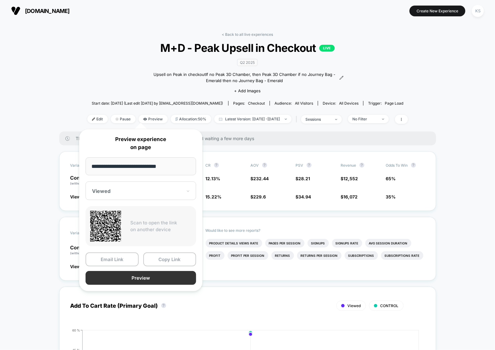
click at [134, 278] on button "Preview" at bounding box center [141, 278] width 111 height 14
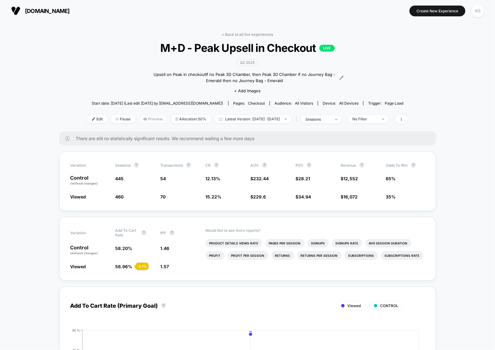
click at [143, 120] on span "Preview" at bounding box center [153, 119] width 29 height 8
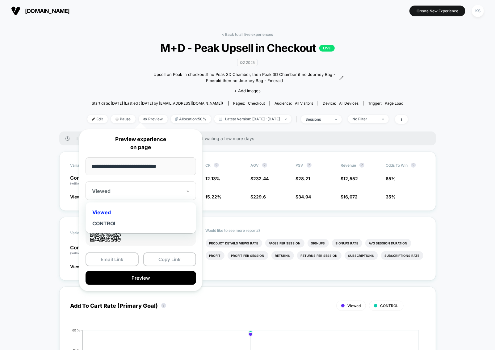
click at [157, 191] on div at bounding box center [137, 191] width 90 height 6
click at [157, 192] on div at bounding box center [137, 191] width 90 height 6
click at [147, 278] on button "Preview" at bounding box center [141, 278] width 111 height 14
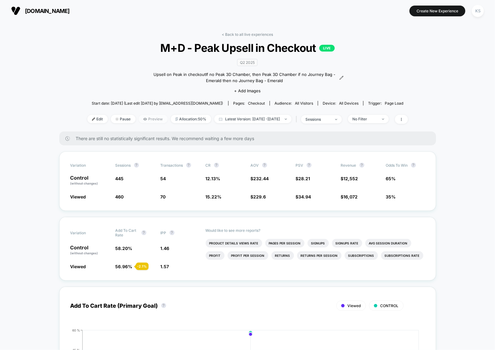
click at [139, 119] on span "Preview" at bounding box center [153, 119] width 29 height 8
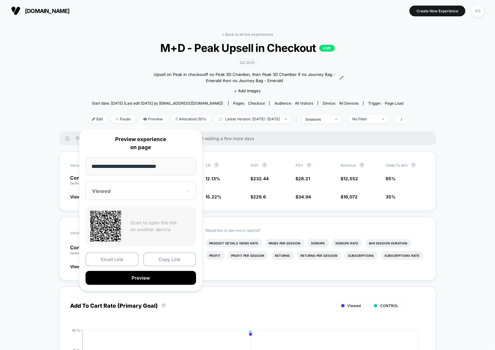
click at [105, 188] on div at bounding box center [137, 191] width 90 height 6
click at [125, 224] on div "CONTROL" at bounding box center [141, 223] width 104 height 11
click at [157, 282] on button "Preview" at bounding box center [141, 278] width 111 height 14
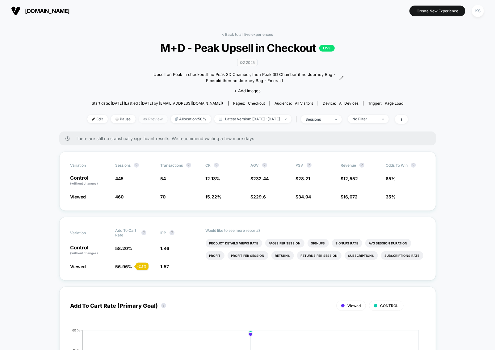
click at [141, 119] on span "Preview" at bounding box center [153, 119] width 29 height 8
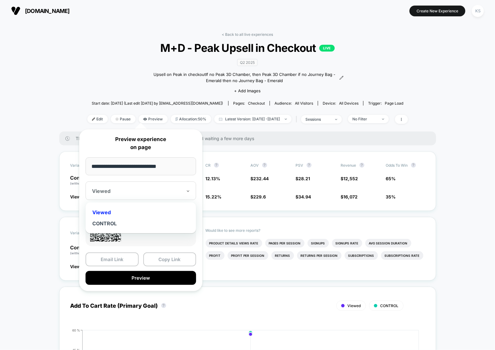
click at [138, 188] on div "Viewed" at bounding box center [136, 190] width 91 height 7
click at [147, 283] on button "Preview" at bounding box center [141, 278] width 111 height 14
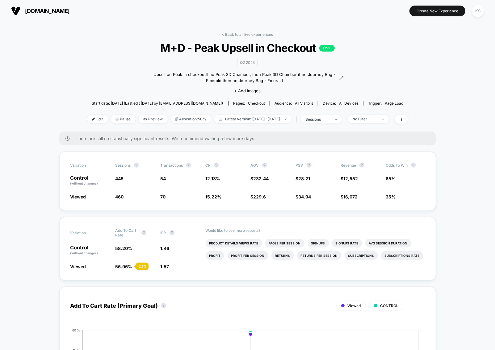
drag, startPoint x: 246, startPoint y: 34, endPoint x: 246, endPoint y: 13, distance: 21.6
click at [246, 34] on link "< Back to all live experiences" at bounding box center [247, 34] width 51 height 5
